Goal: Task Accomplishment & Management: Use online tool/utility

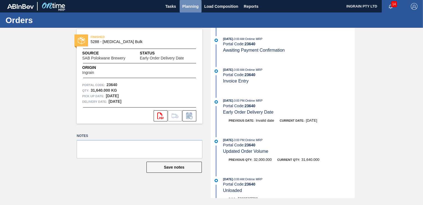
click at [190, 5] on span "Planning" at bounding box center [191, 6] width 16 height 7
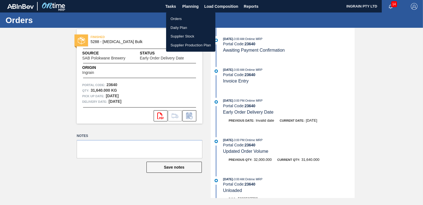
click at [175, 17] on li "Orders" at bounding box center [190, 18] width 49 height 9
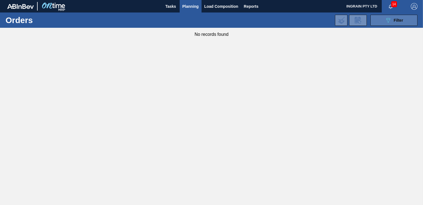
click at [381, 21] on button "089F7B8B-B2A5-4AFE-B5C0-19BA573D28AC Filter" at bounding box center [394, 20] width 47 height 11
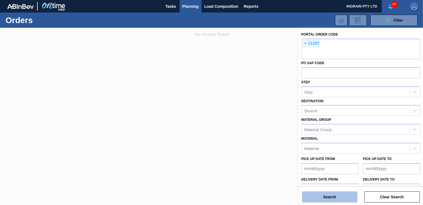
click at [330, 198] on button "Search" at bounding box center [329, 196] width 55 height 11
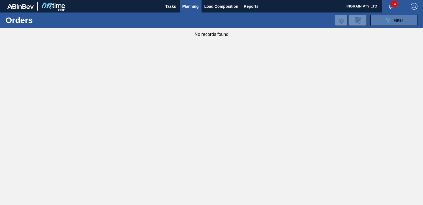
click at [384, 18] on button "089F7B8B-B2A5-4AFE-B5C0-19BA573D28AC Filter" at bounding box center [394, 20] width 47 height 11
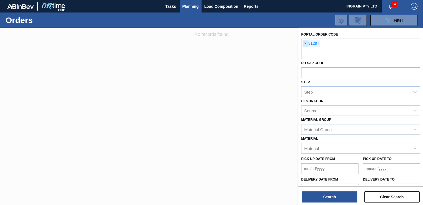
click at [305, 42] on span "×" at bounding box center [305, 43] width 5 height 7
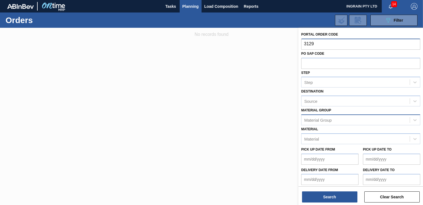
type input "31297"
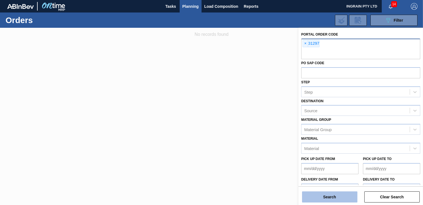
click at [343, 194] on button "Search" at bounding box center [329, 196] width 55 height 11
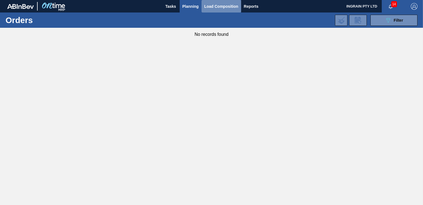
click at [213, 7] on span "Load Composition" at bounding box center [222, 6] width 34 height 7
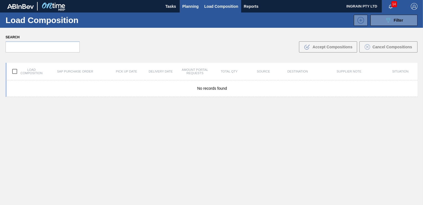
click at [189, 3] on span "Planning" at bounding box center [191, 6] width 16 height 7
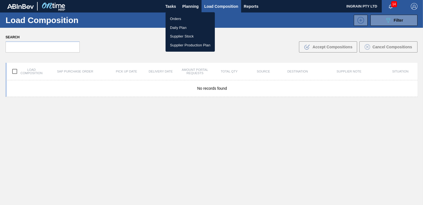
click at [383, 18] on div at bounding box center [211, 102] width 423 height 205
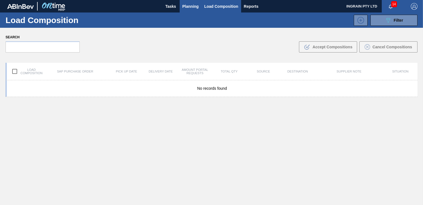
click at [183, 5] on span "Planning" at bounding box center [191, 6] width 16 height 7
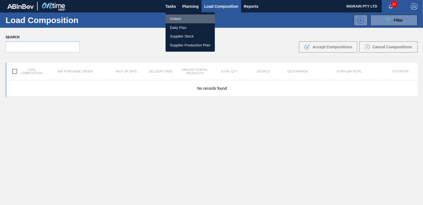
click at [170, 17] on li "Orders" at bounding box center [190, 18] width 49 height 9
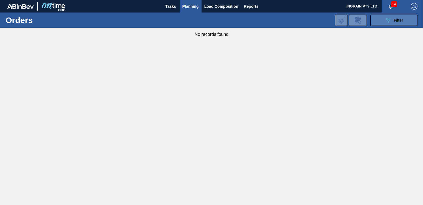
click at [391, 18] on icon "089F7B8B-B2A5-4AFE-B5C0-19BA573D28AC" at bounding box center [388, 20] width 7 height 7
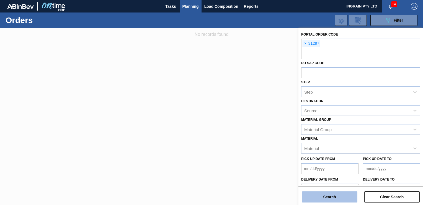
click at [335, 197] on button "Search" at bounding box center [329, 196] width 55 height 11
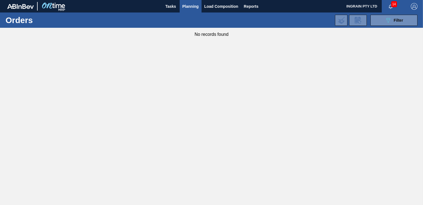
click at [195, 6] on span "Planning" at bounding box center [191, 6] width 16 height 7
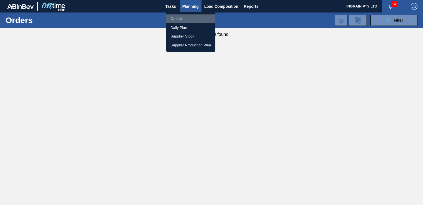
click at [174, 16] on li "Orders" at bounding box center [190, 18] width 49 height 9
